Goal: Check status: Check status

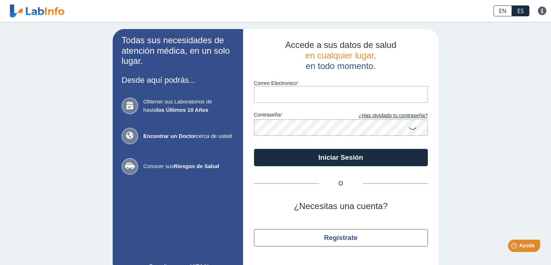
type input "[PERSON_NAME][EMAIL_ADDRESS][DOMAIN_NAME]"
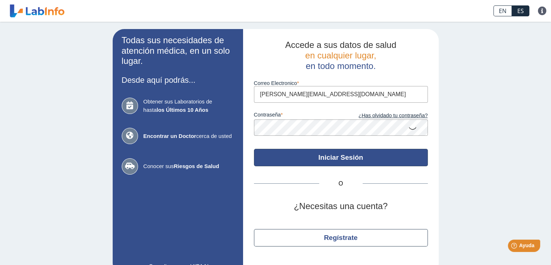
click at [320, 157] on button "Iniciar Sesión" at bounding box center [341, 157] width 174 height 17
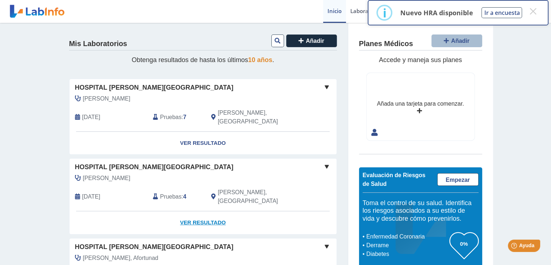
click at [186, 211] on link "Ver Resultado" at bounding box center [203, 222] width 267 height 23
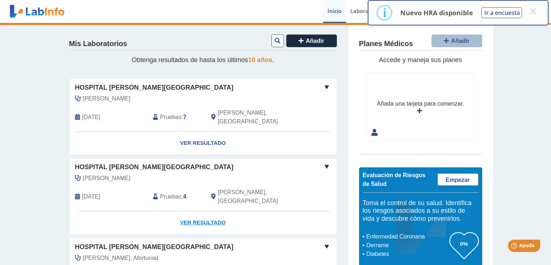
click at [202, 211] on link "Ver Resultado" at bounding box center [203, 222] width 267 height 23
click at [216, 211] on link "Ver Resultado" at bounding box center [203, 222] width 267 height 23
click at [142, 212] on link "Ver Resultado" at bounding box center [203, 222] width 267 height 23
click at [201, 211] on link "Ver Resultado" at bounding box center [203, 222] width 267 height 23
click at [205, 211] on link "Ver Resultado" at bounding box center [203, 222] width 267 height 23
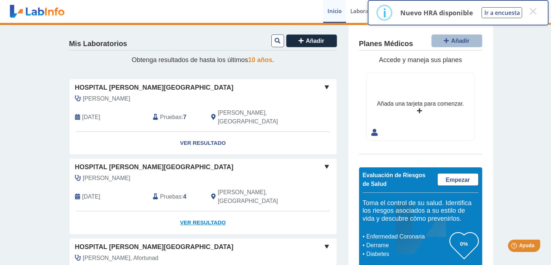
click at [205, 211] on link "Ver Resultado" at bounding box center [203, 222] width 267 height 23
click at [530, 9] on button "×" at bounding box center [533, 11] width 13 height 13
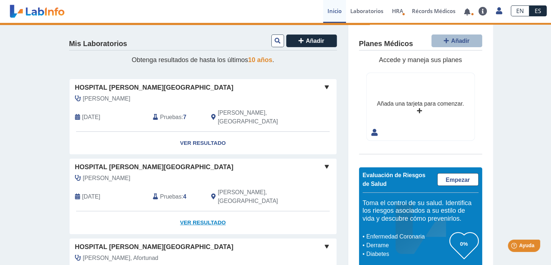
click at [202, 211] on link "Ver Resultado" at bounding box center [203, 222] width 267 height 23
drag, startPoint x: 202, startPoint y: 203, endPoint x: 199, endPoint y: 200, distance: 4.6
click at [199, 211] on link "Ver Resultado" at bounding box center [203, 222] width 267 height 23
click at [194, 211] on link "Ver Resultado" at bounding box center [203, 222] width 267 height 23
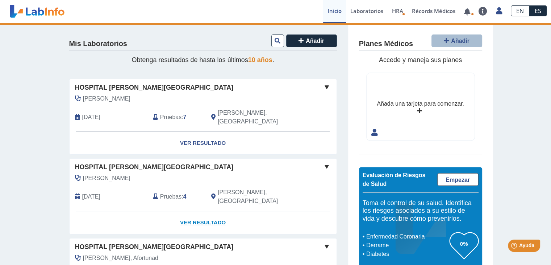
click at [194, 211] on link "Ver Resultado" at bounding box center [203, 222] width 267 height 23
click at [210, 211] on link "Ver Resultado" at bounding box center [203, 222] width 267 height 23
click at [326, 162] on span at bounding box center [327, 166] width 9 height 9
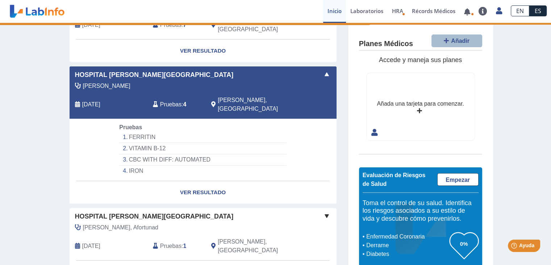
scroll to position [102, 0]
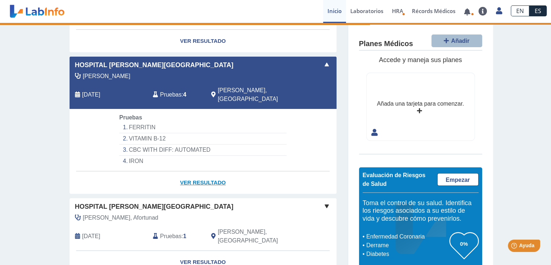
click at [200, 171] on link "Ver Resultado" at bounding box center [203, 182] width 267 height 23
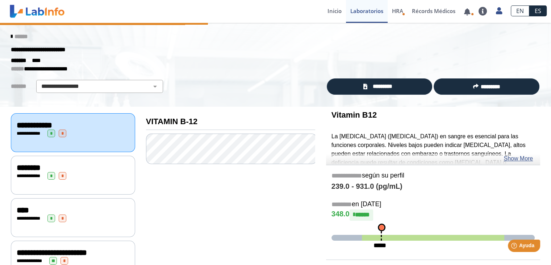
click at [11, 36] on icon at bounding box center [11, 37] width 1 height 6
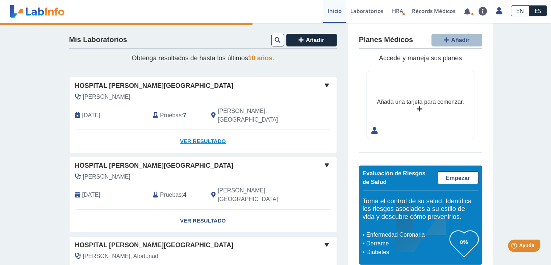
click at [191, 130] on link "Ver Resultado" at bounding box center [203, 141] width 267 height 23
click at [197, 132] on link "Ver Resultado" at bounding box center [203, 141] width 267 height 23
click at [206, 138] on link "Ver Resultado" at bounding box center [203, 141] width 267 height 23
click at [206, 130] on link "Ver Resultado" at bounding box center [203, 141] width 267 height 23
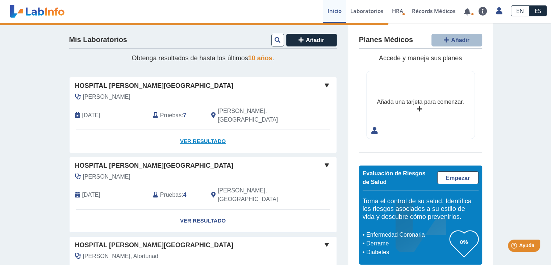
click at [206, 130] on link "Ver Resultado" at bounding box center [203, 141] width 267 height 23
click at [192, 130] on link "Ver Resultado" at bounding box center [203, 141] width 267 height 23
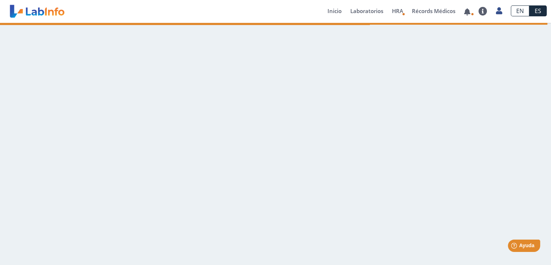
click at [374, 153] on main at bounding box center [275, 144] width 551 height 242
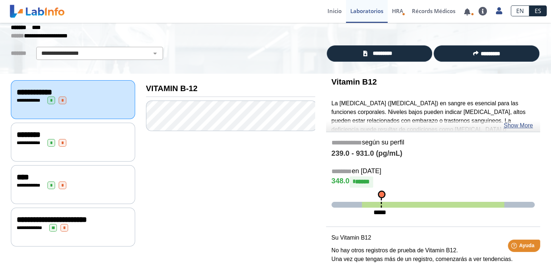
scroll to position [33, 0]
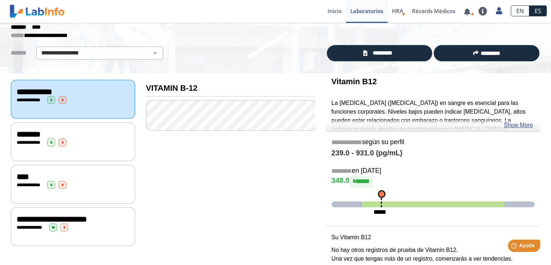
click at [115, 140] on div "**********" at bounding box center [73, 142] width 113 height 8
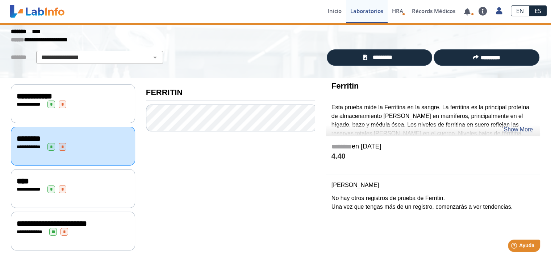
scroll to position [25, 0]
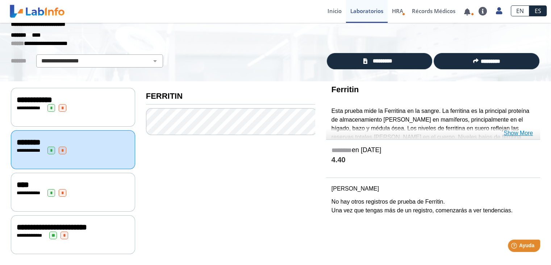
click at [514, 134] on link "Show More" at bounding box center [518, 133] width 29 height 9
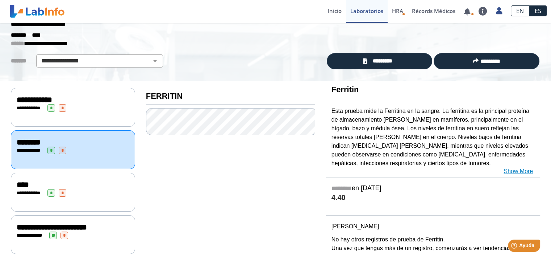
scroll to position [27, 0]
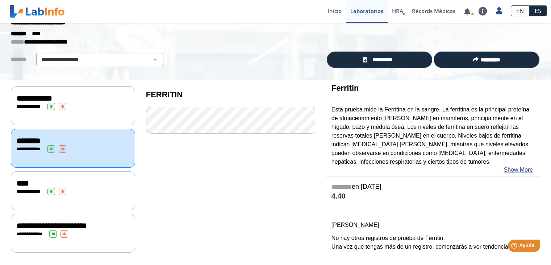
click at [31, 187] on div "**********" at bounding box center [73, 191] width 113 height 8
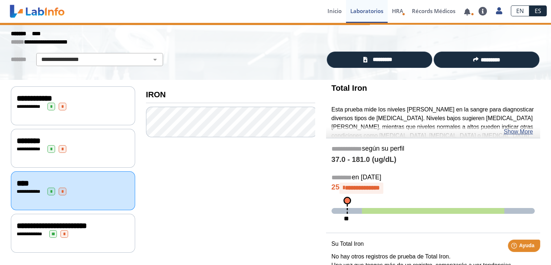
scroll to position [33, 0]
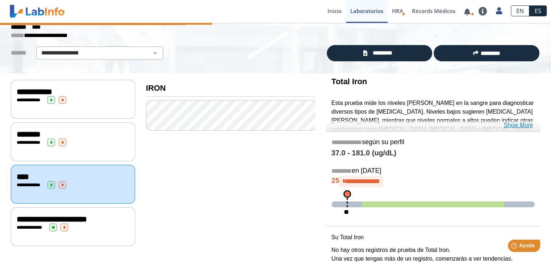
click at [517, 124] on link "Show More" at bounding box center [518, 125] width 29 height 9
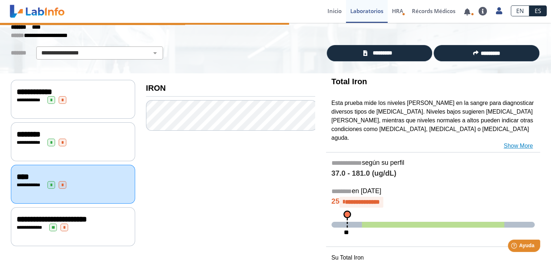
click at [523, 141] on link "Show More" at bounding box center [518, 145] width 29 height 9
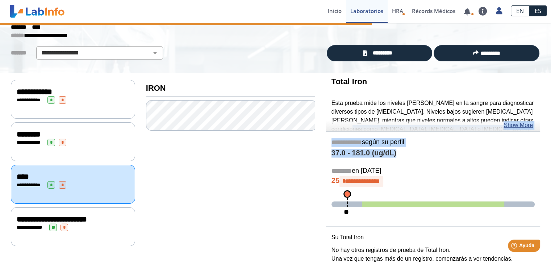
drag, startPoint x: 544, startPoint y: 117, endPoint x: 546, endPoint y: 159, distance: 41.3
click at [546, 159] on main "**********" at bounding box center [275, 144] width 551 height 242
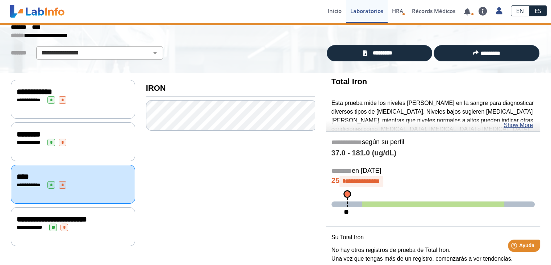
click at [535, 95] on div "Total Iron Esta prueba mide los niveles de hierro en la sangre para diagnostica…" at bounding box center [433, 102] width 214 height 58
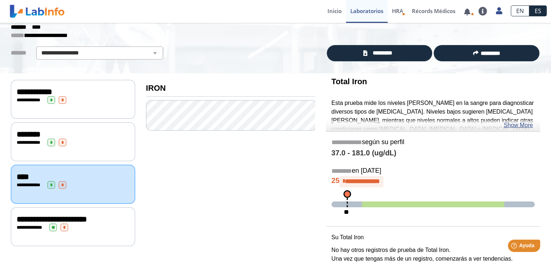
scroll to position [46, 0]
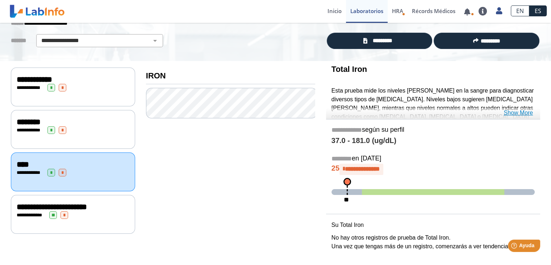
click at [526, 116] on link "Show More" at bounding box center [518, 112] width 29 height 9
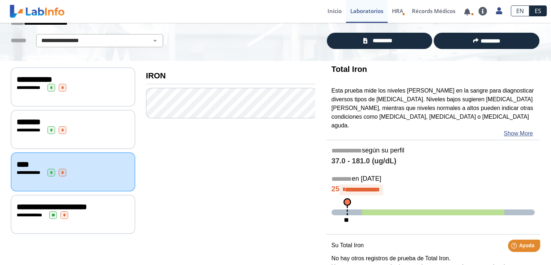
click at [20, 129] on span "**********" at bounding box center [30, 130] width 20 height 5
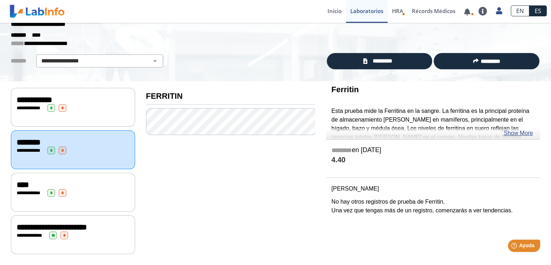
click at [84, 102] on div "**********" at bounding box center [73, 99] width 113 height 9
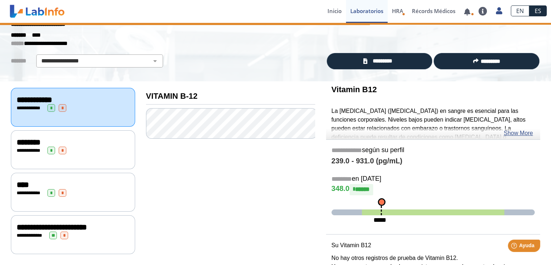
scroll to position [46, 0]
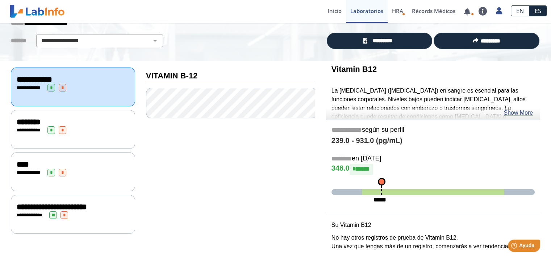
click at [20, 170] on span "**********" at bounding box center [30, 172] width 20 height 5
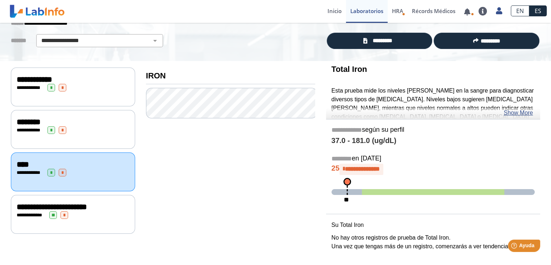
click at [24, 170] on span "**********" at bounding box center [30, 172] width 20 height 5
click at [31, 203] on span "**********" at bounding box center [52, 207] width 70 height 8
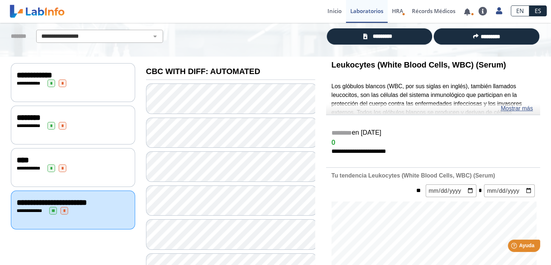
scroll to position [52, 0]
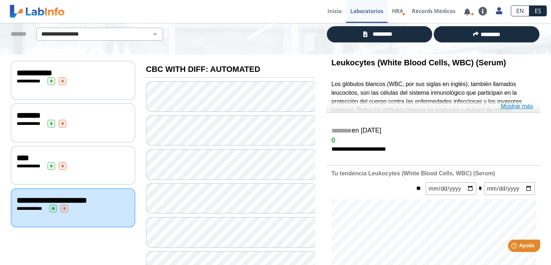
click at [511, 108] on link "Mostrar más" at bounding box center [517, 106] width 32 height 9
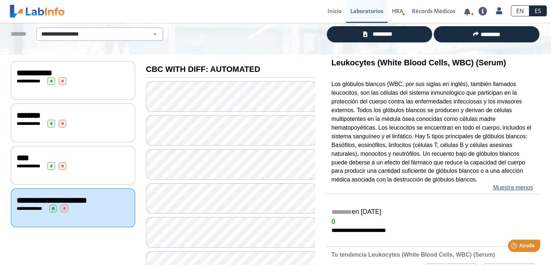
click at [480, 131] on p "Los glóbulos blancos (WBC, por sus siglas en inglés), también llamados leucocit…" at bounding box center [433, 132] width 203 height 104
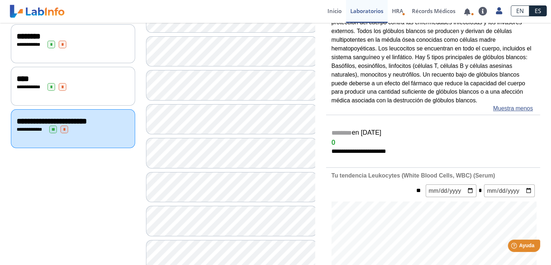
scroll to position [133, 0]
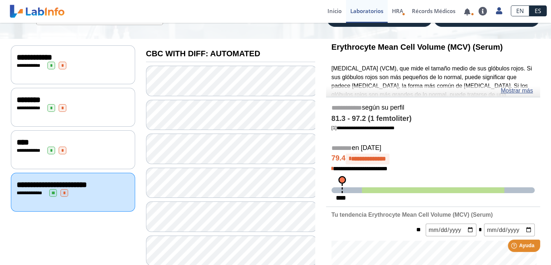
scroll to position [63, 0]
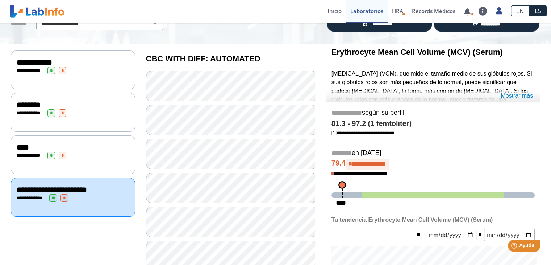
click at [523, 99] on link "Mostrar más" at bounding box center [517, 95] width 32 height 9
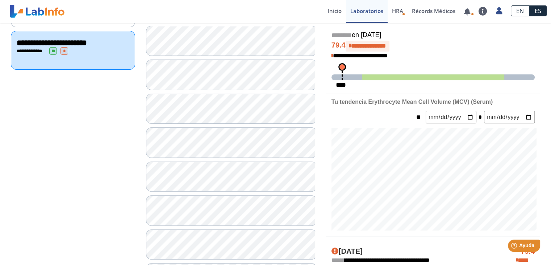
scroll to position [204, 0]
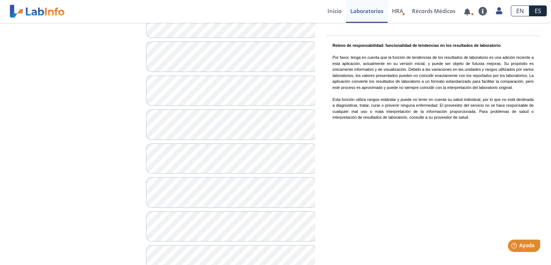
scroll to position [85, 0]
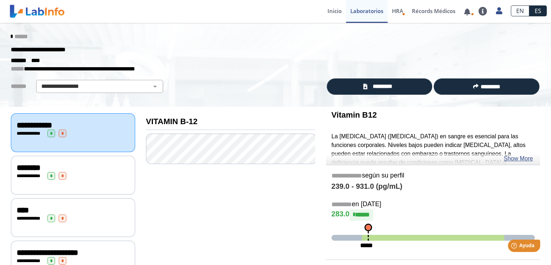
click at [26, 167] on span "********" at bounding box center [29, 167] width 24 height 8
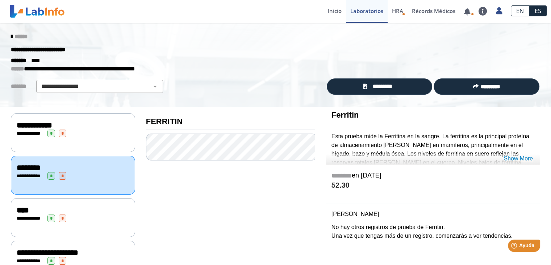
click at [510, 158] on link "Show More" at bounding box center [518, 158] width 29 height 9
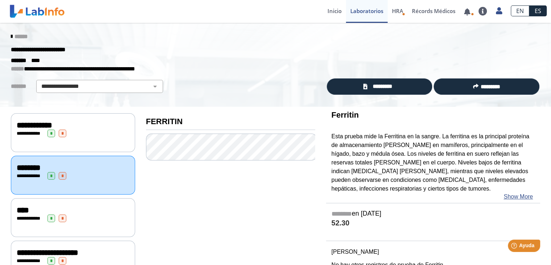
click at [109, 132] on div "**********" at bounding box center [73, 133] width 113 height 8
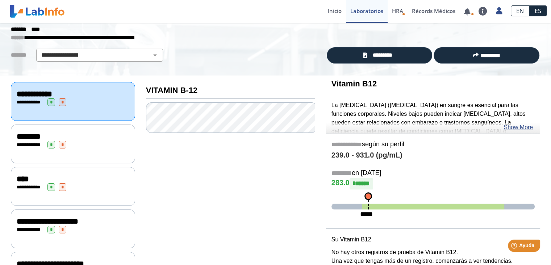
scroll to position [34, 0]
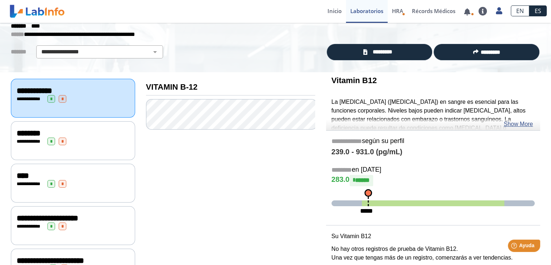
click at [25, 181] on span "**********" at bounding box center [30, 183] width 20 height 5
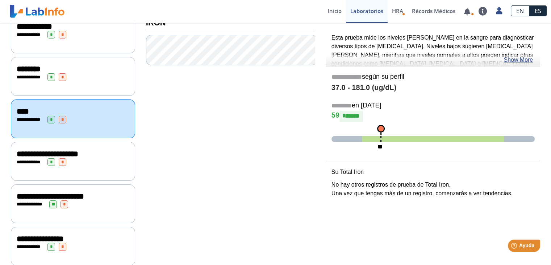
scroll to position [158, 0]
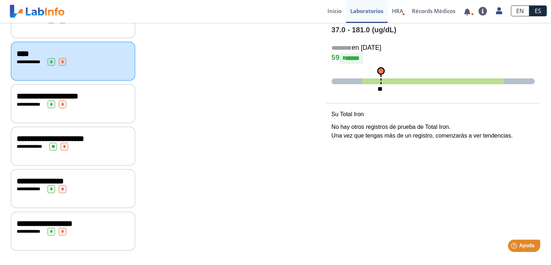
click at [36, 134] on span "**********" at bounding box center [50, 138] width 67 height 8
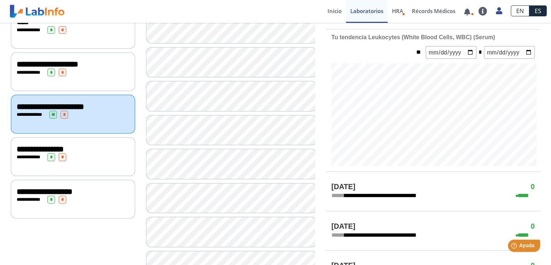
scroll to position [193, 0]
